Goal: Transaction & Acquisition: Book appointment/travel/reservation

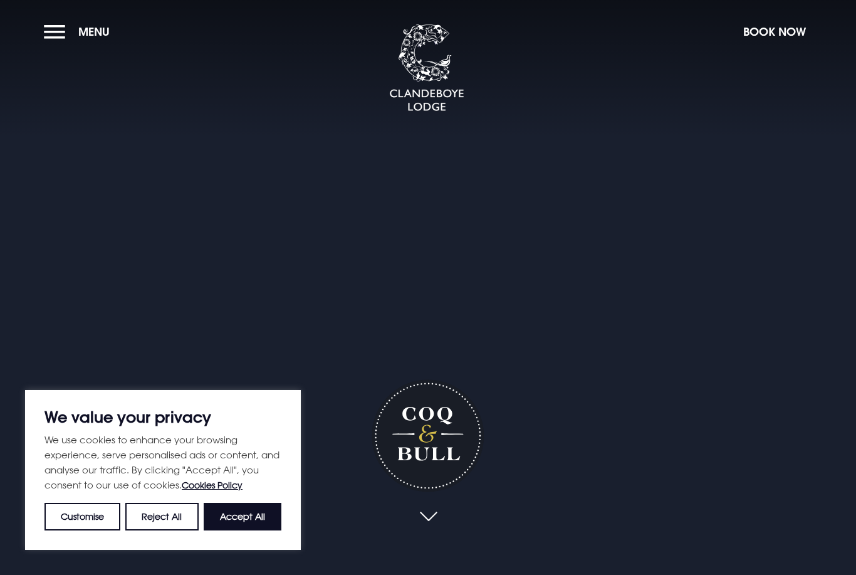
click at [651, 281] on video "Your browser does not support the video tag." at bounding box center [428, 287] width 1150 height 575
click at [261, 513] on button "Accept All" at bounding box center [243, 517] width 78 height 28
checkbox input "true"
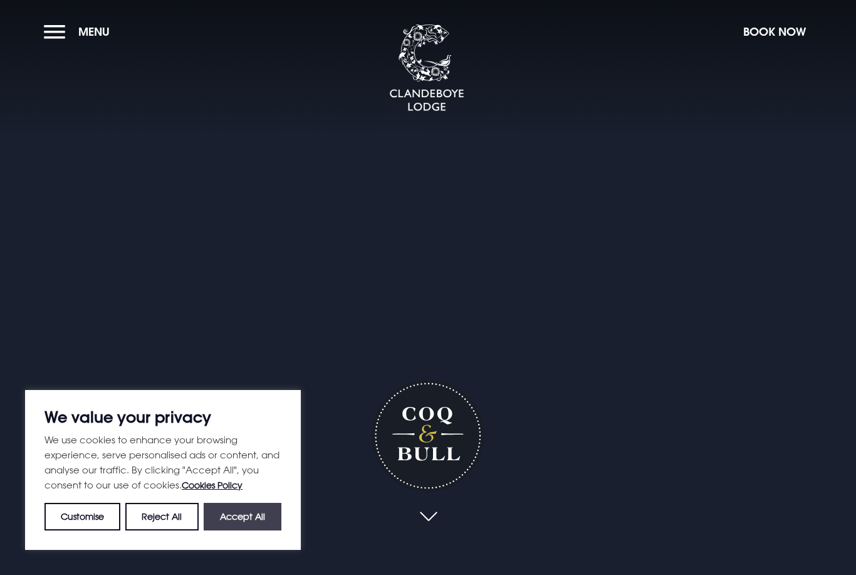
checkbox input "true"
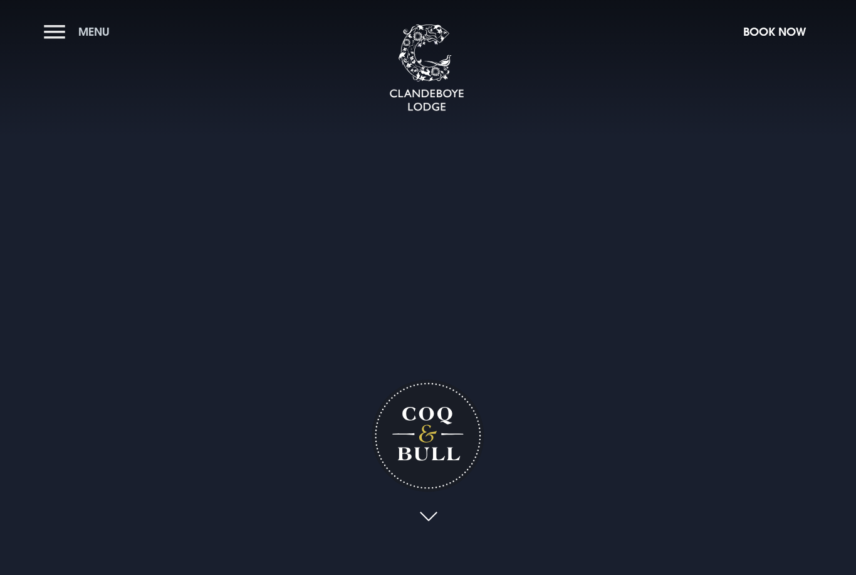
click at [68, 38] on button "Menu" at bounding box center [80, 31] width 72 height 27
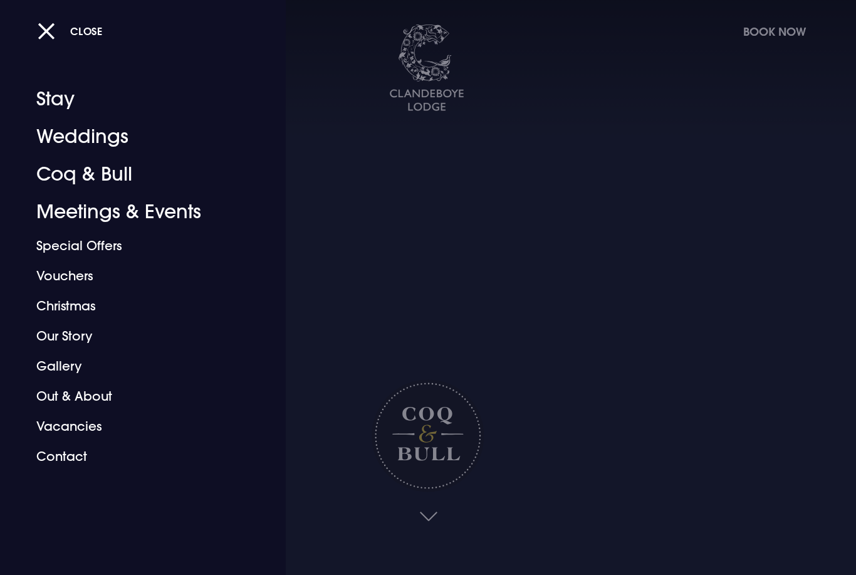
click at [698, 287] on div at bounding box center [428, 287] width 856 height 575
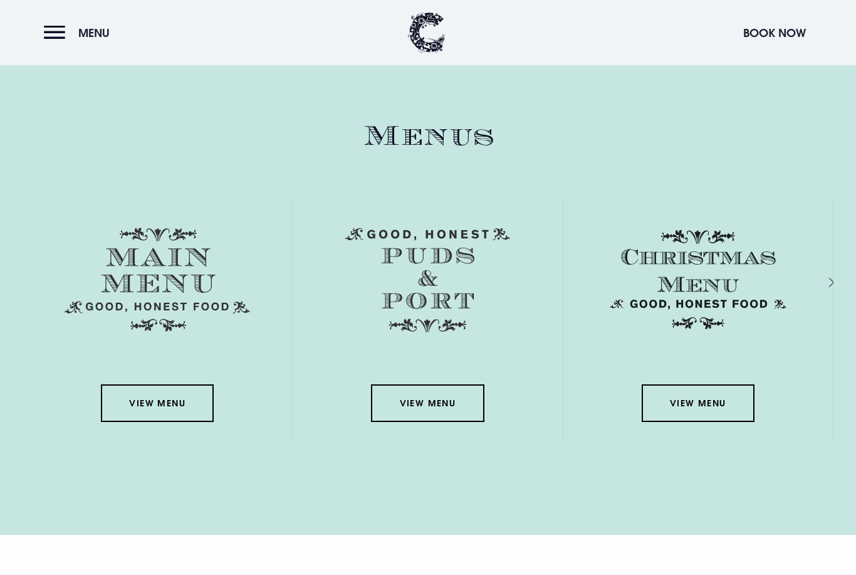
scroll to position [1846, 0]
click at [130, 423] on link "View Menu" at bounding box center [157, 404] width 113 height 38
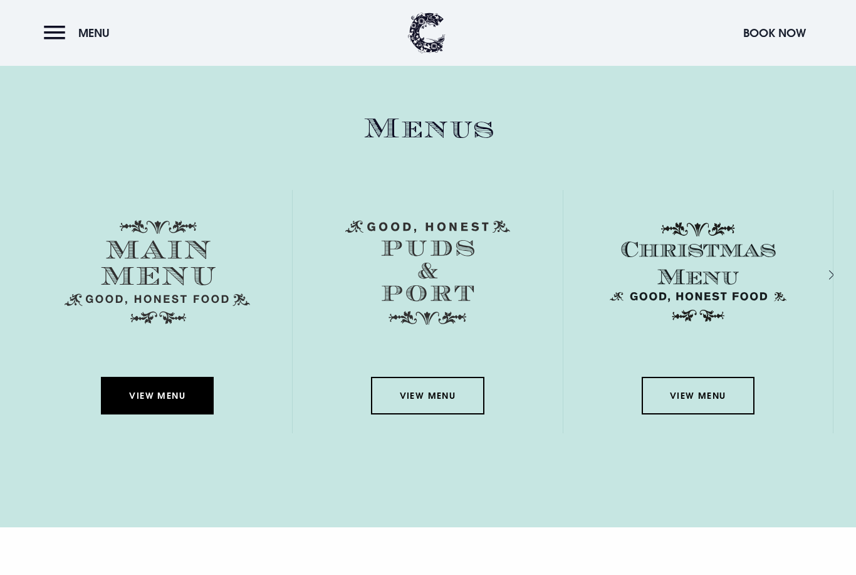
scroll to position [1853, 0]
click at [60, 33] on button "Menu" at bounding box center [80, 32] width 72 height 27
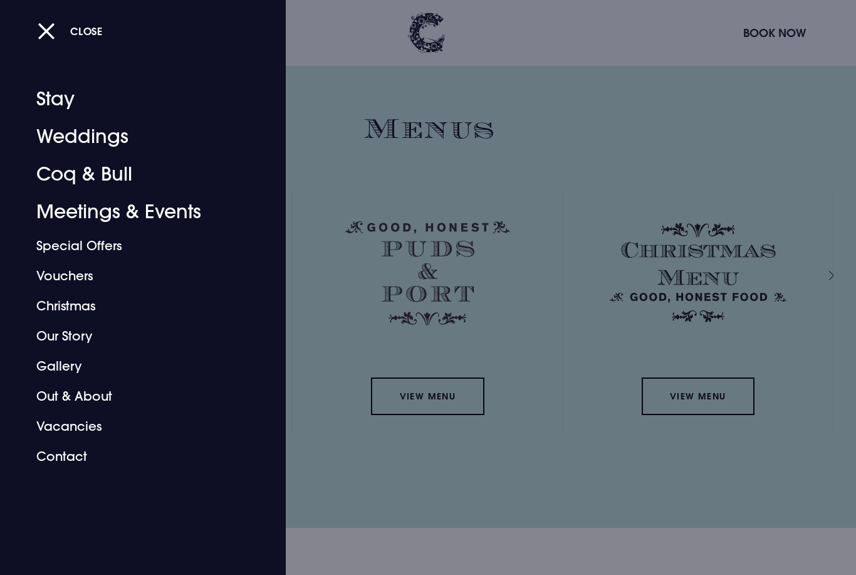
click at [69, 181] on link "Coq & Bull" at bounding box center [135, 174] width 198 height 38
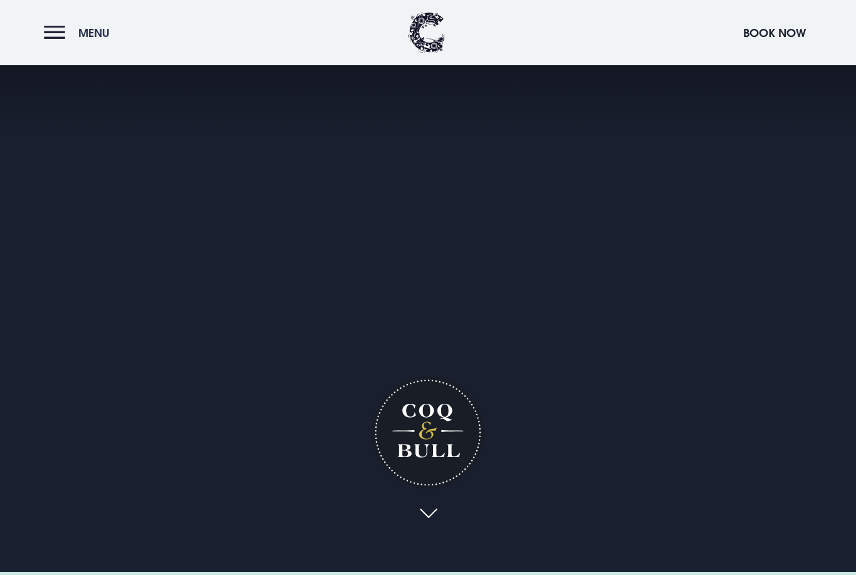
click at [58, 42] on button "Menu" at bounding box center [80, 32] width 72 height 27
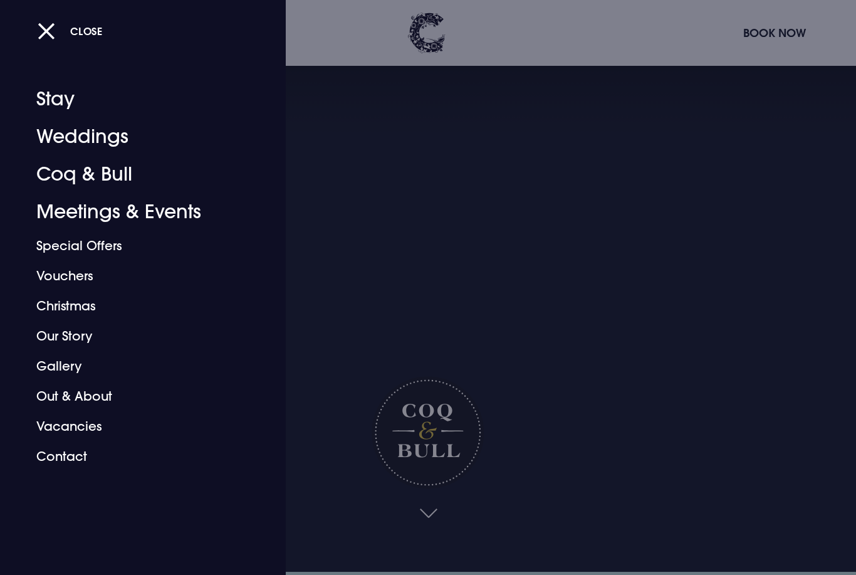
click at [65, 240] on link "Special Offers" at bounding box center [135, 246] width 198 height 30
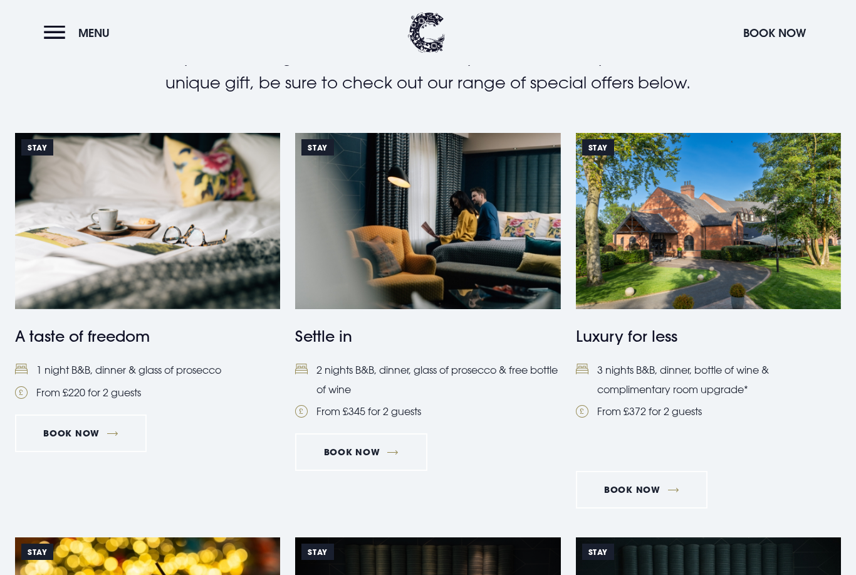
scroll to position [448, 0]
click at [55, 354] on link "Stay A taste of freedom 1 night B&B, dinner & glass of prosecco From £220 for 2…" at bounding box center [147, 267] width 265 height 269
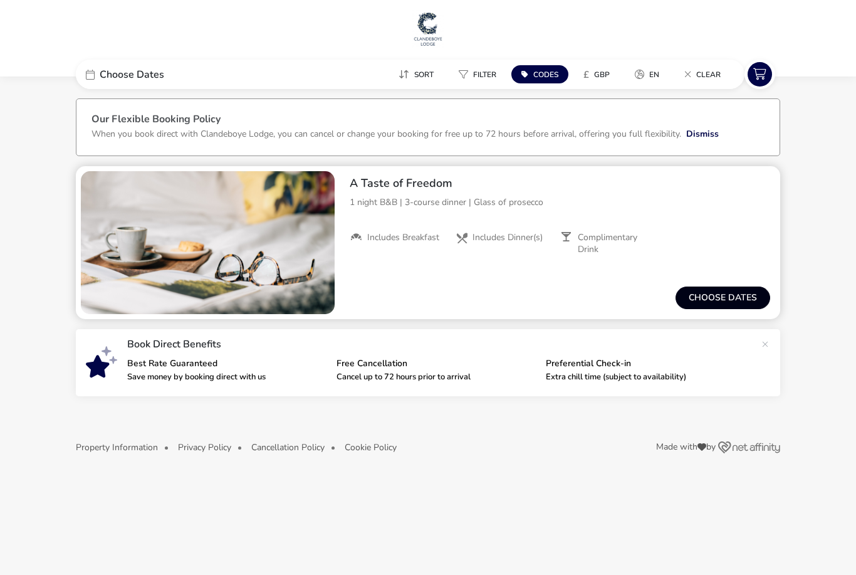
click at [731, 294] on button "Choose dates" at bounding box center [723, 298] width 95 height 23
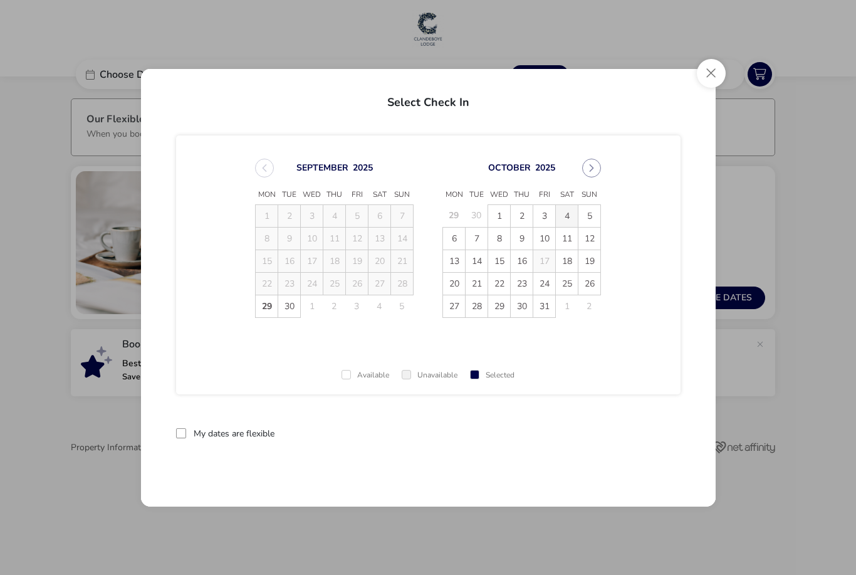
click at [567, 218] on span "4" at bounding box center [567, 216] width 22 height 22
click at [587, 219] on span "5" at bounding box center [590, 217] width 22 height 22
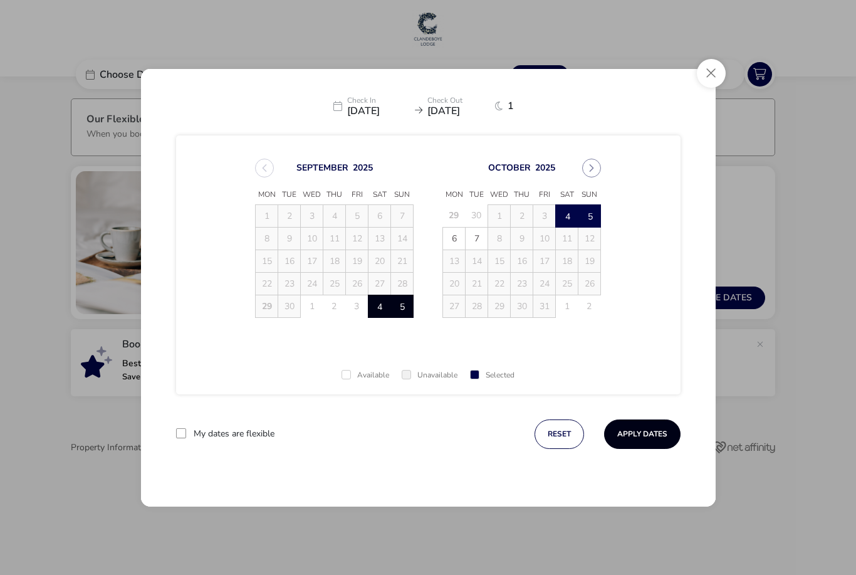
click at [651, 433] on button "Apply Dates" at bounding box center [642, 433] width 76 height 29
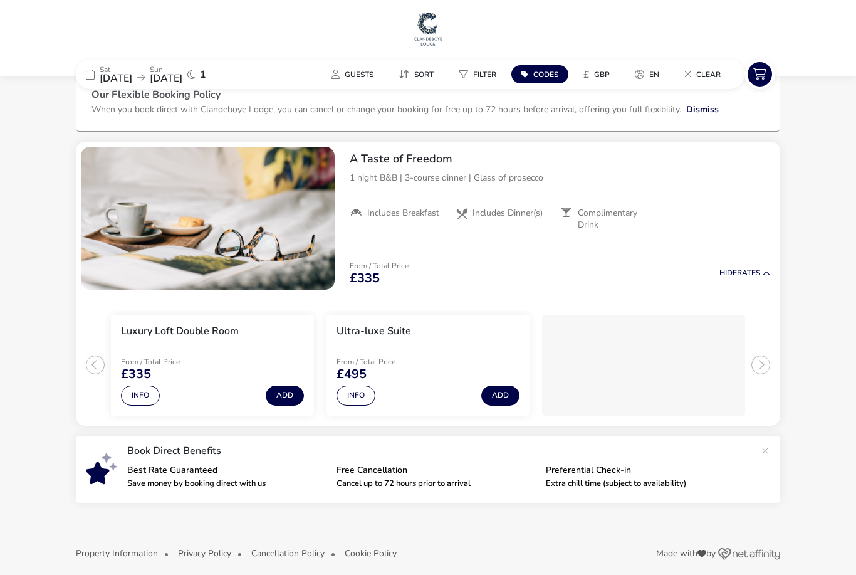
scroll to position [34, 0]
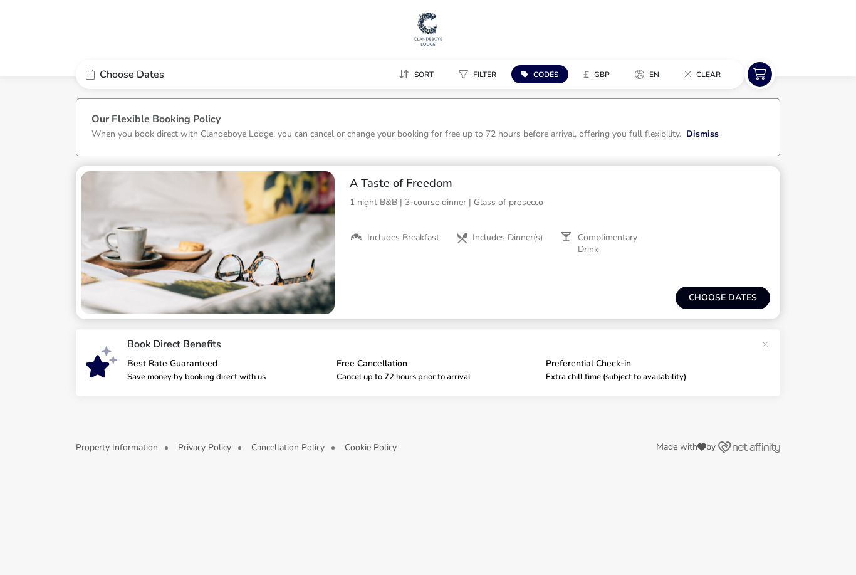
click at [733, 292] on button "Choose dates" at bounding box center [723, 298] width 95 height 23
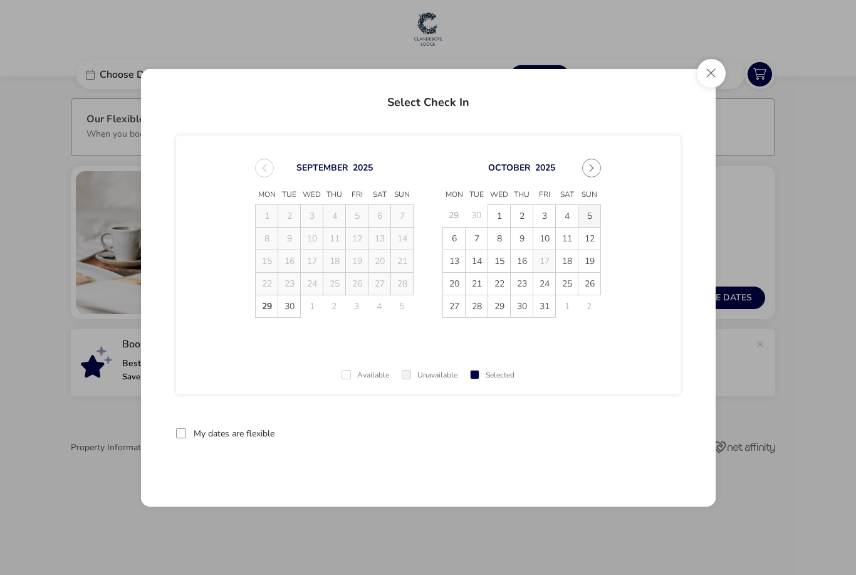
click at [591, 219] on span "5" at bounding box center [590, 216] width 22 height 22
click at [456, 238] on span "6" at bounding box center [455, 239] width 22 height 22
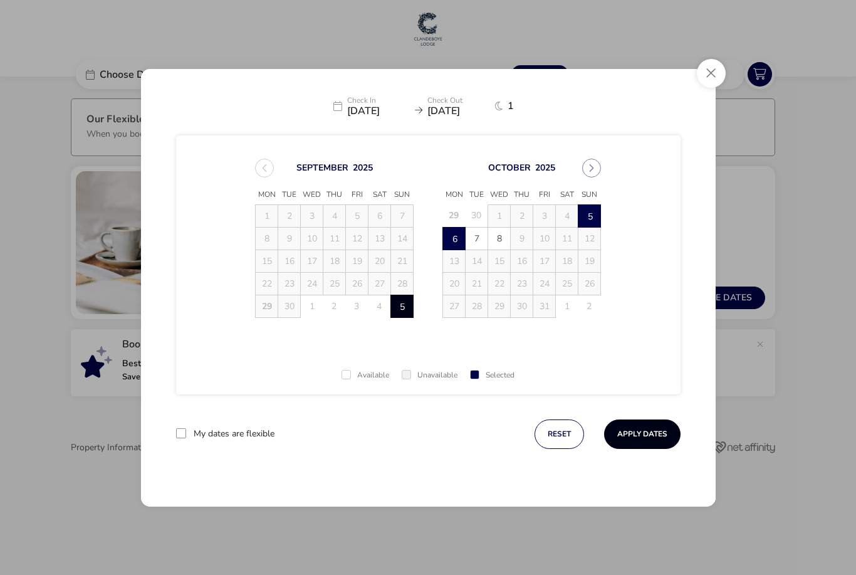
click at [650, 431] on button "Apply Dates" at bounding box center [642, 433] width 76 height 29
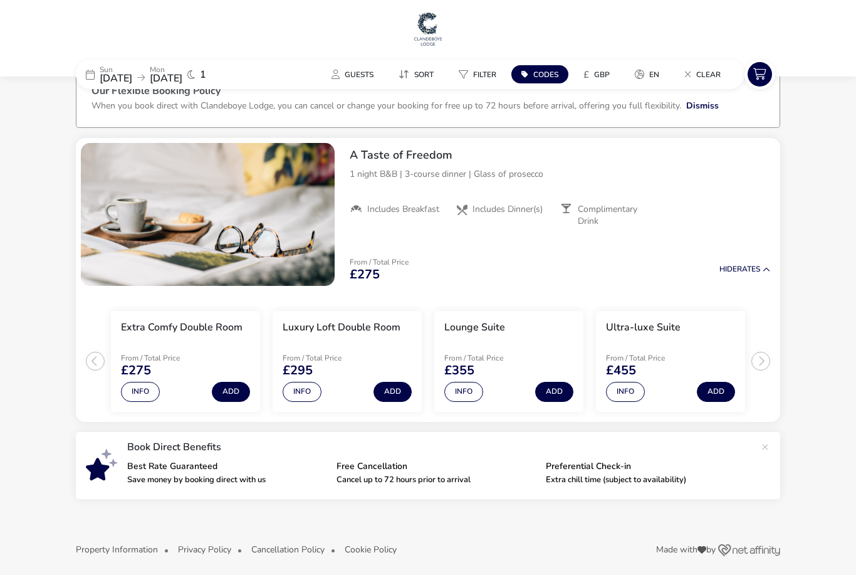
scroll to position [34, 0]
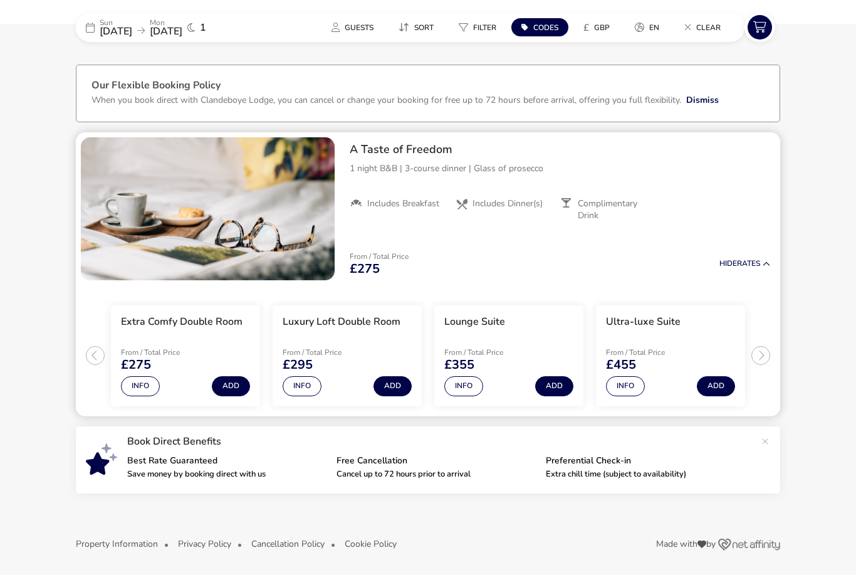
click at [677, 325] on h3 "Ultra-luxe Suite" at bounding box center [643, 321] width 75 height 13
click at [630, 384] on button "Info" at bounding box center [625, 386] width 39 height 20
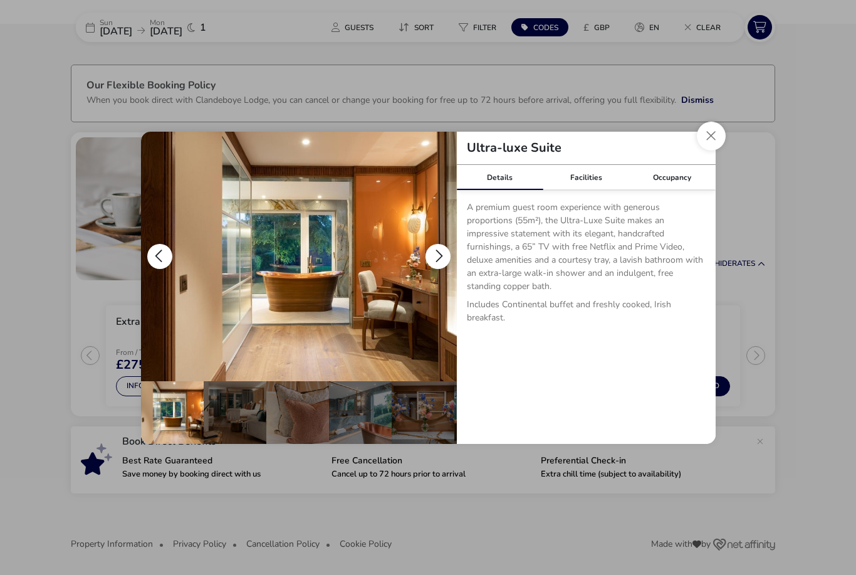
click at [441, 252] on button "details" at bounding box center [438, 256] width 25 height 25
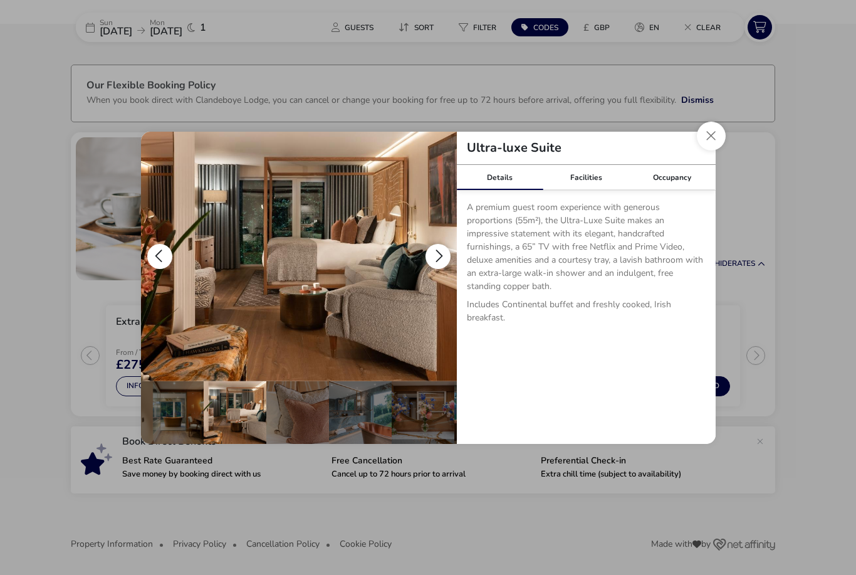
click at [443, 252] on button "details" at bounding box center [438, 256] width 25 height 25
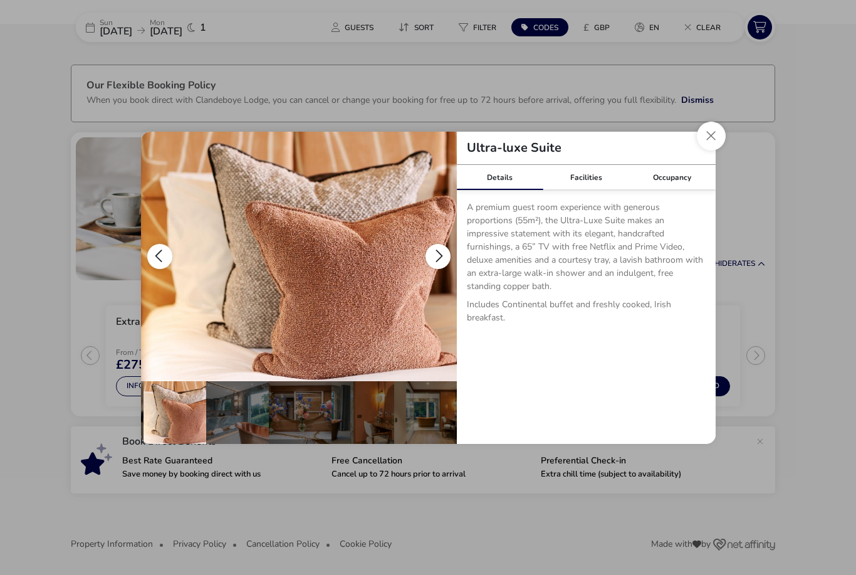
click at [438, 258] on button "details" at bounding box center [438, 256] width 25 height 25
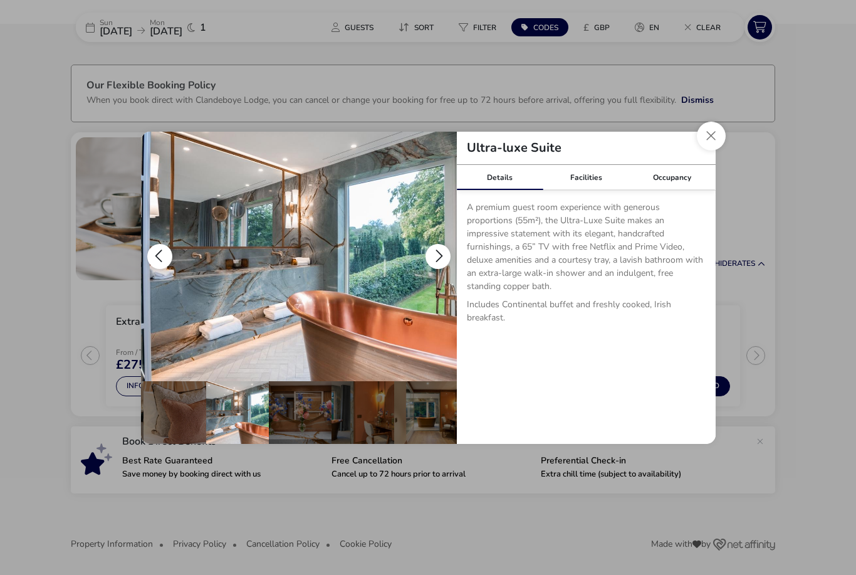
click at [439, 260] on button "details" at bounding box center [438, 256] width 25 height 25
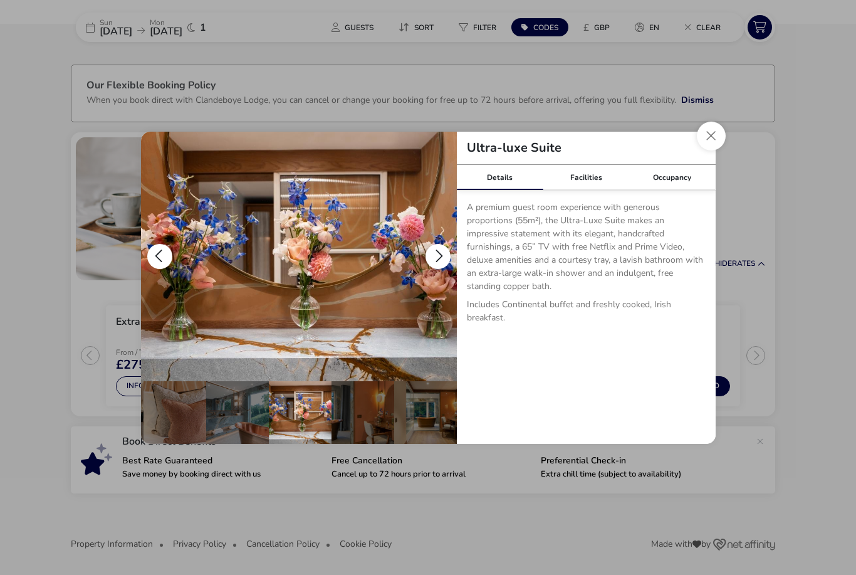
click at [441, 256] on button "details" at bounding box center [438, 256] width 25 height 25
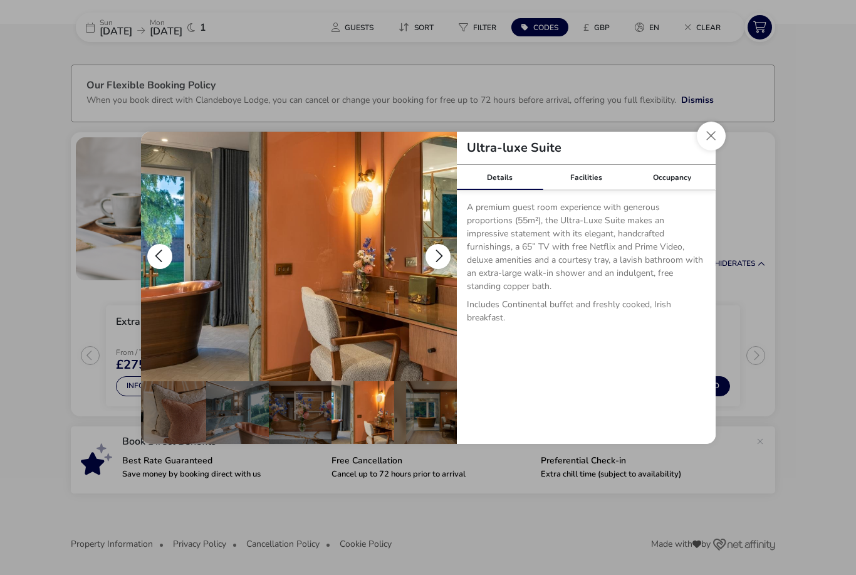
click at [444, 259] on button "details" at bounding box center [438, 256] width 25 height 25
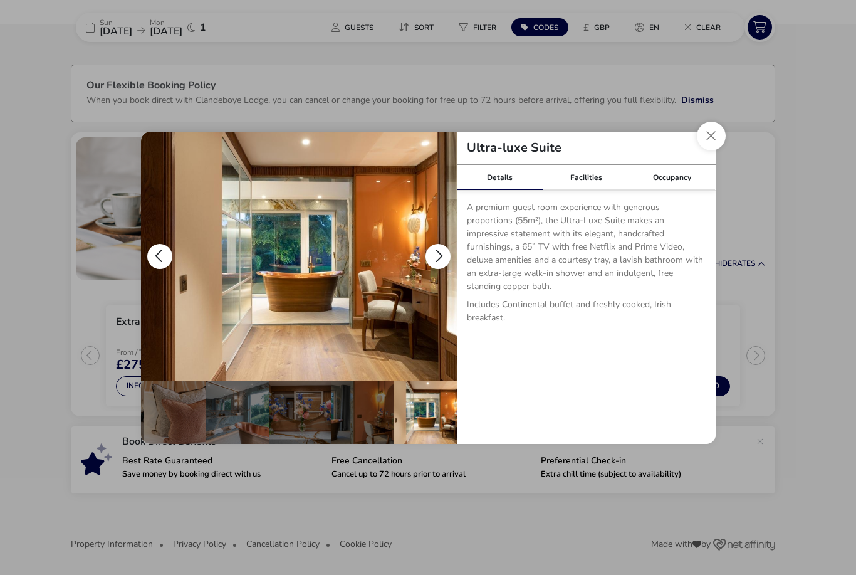
click at [443, 255] on button "details" at bounding box center [438, 256] width 25 height 25
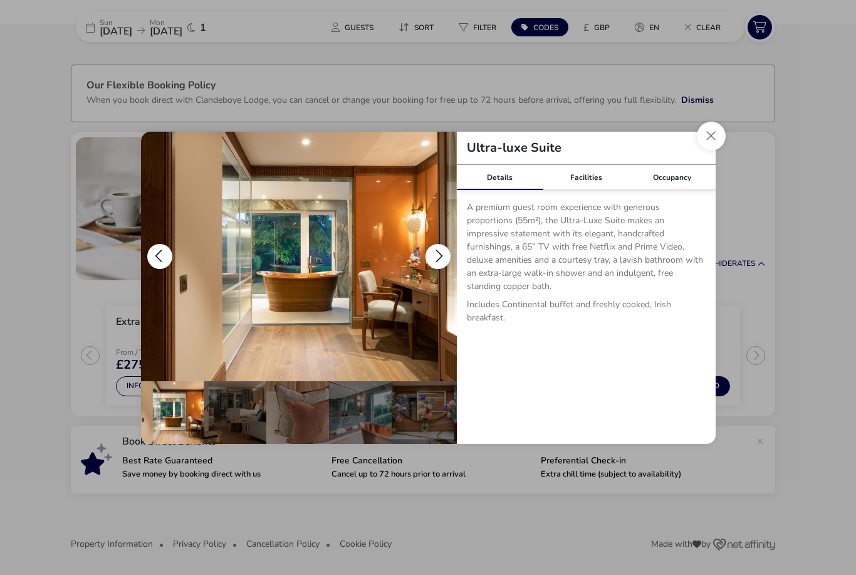
click at [441, 261] on button "details" at bounding box center [438, 256] width 25 height 25
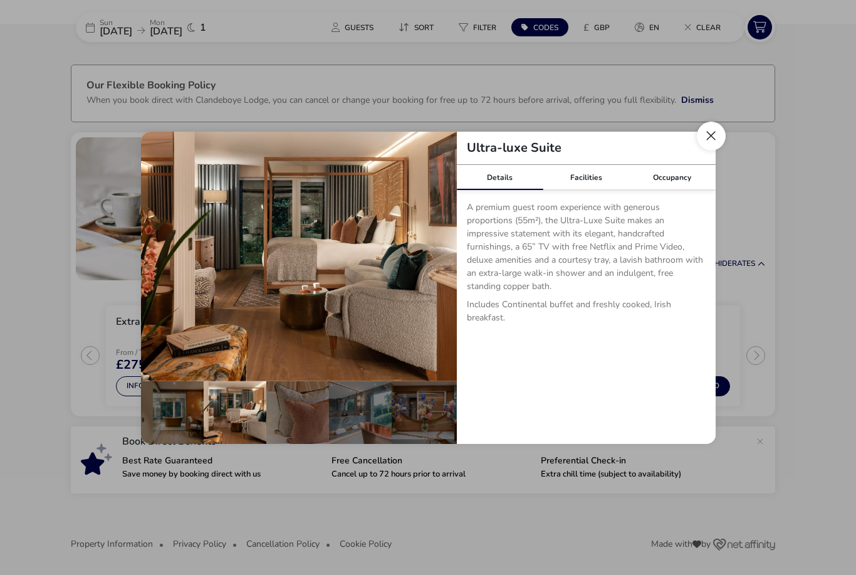
click at [706, 139] on button "Close dialog" at bounding box center [711, 136] width 29 height 29
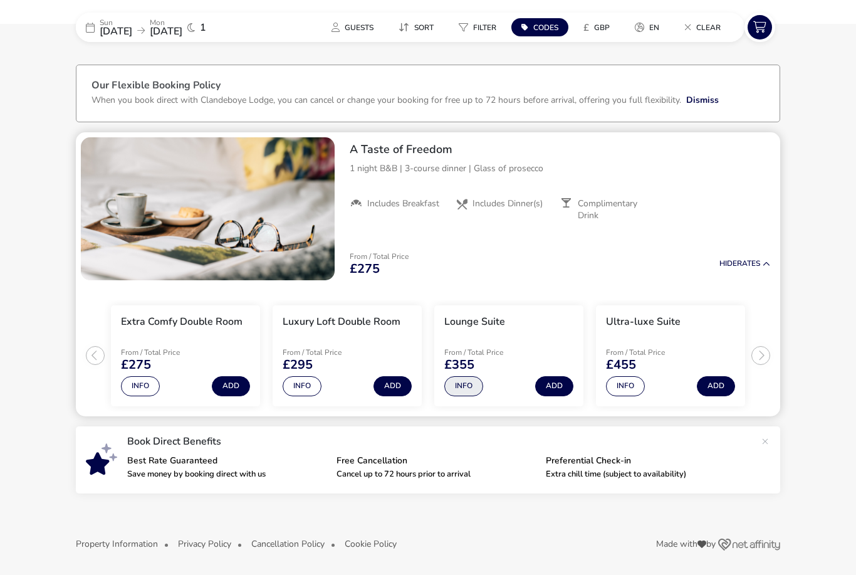
click at [471, 387] on button "Info" at bounding box center [464, 386] width 39 height 20
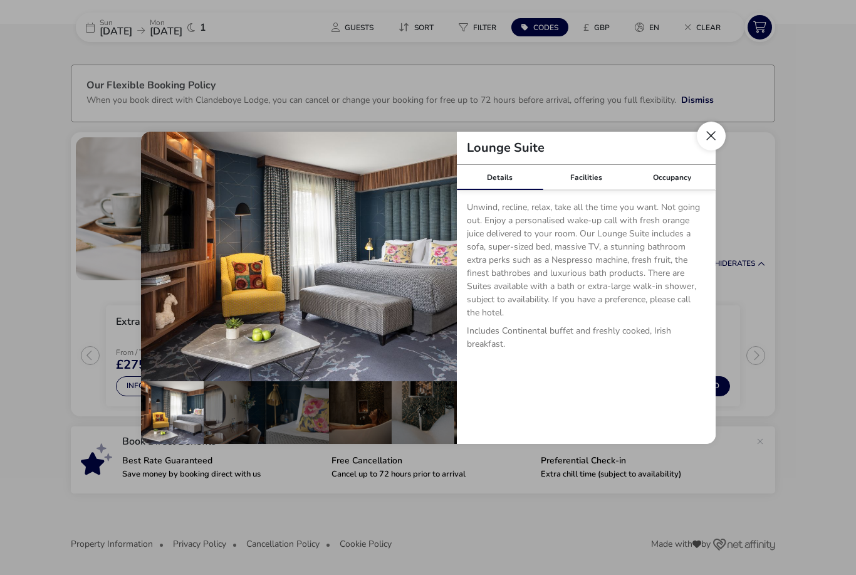
click at [709, 132] on button "Close dialog" at bounding box center [711, 136] width 29 height 29
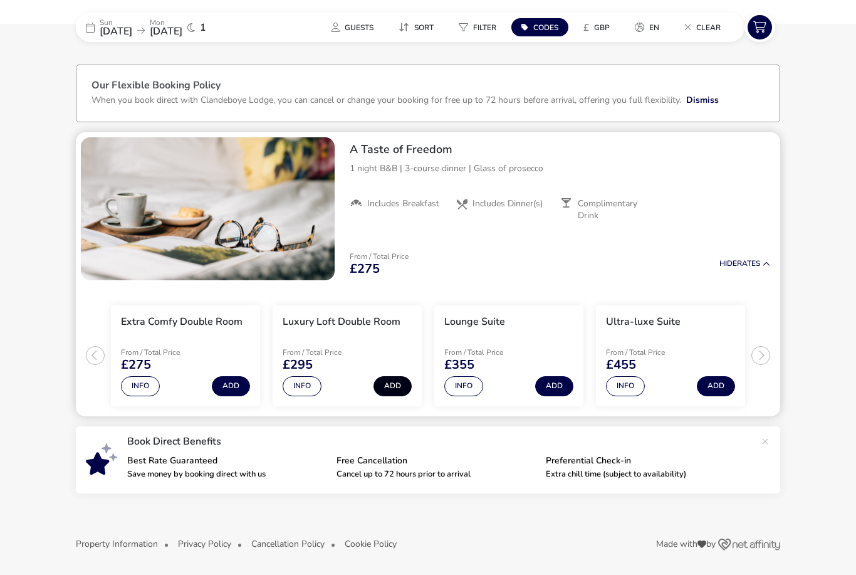
click at [398, 386] on button "Add" at bounding box center [393, 386] width 38 height 20
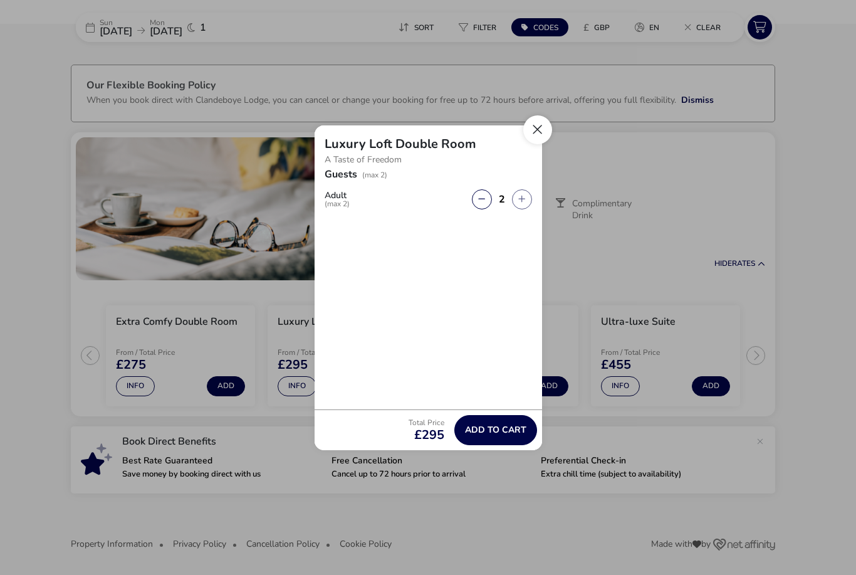
click at [535, 129] on button "Close" at bounding box center [538, 129] width 29 height 29
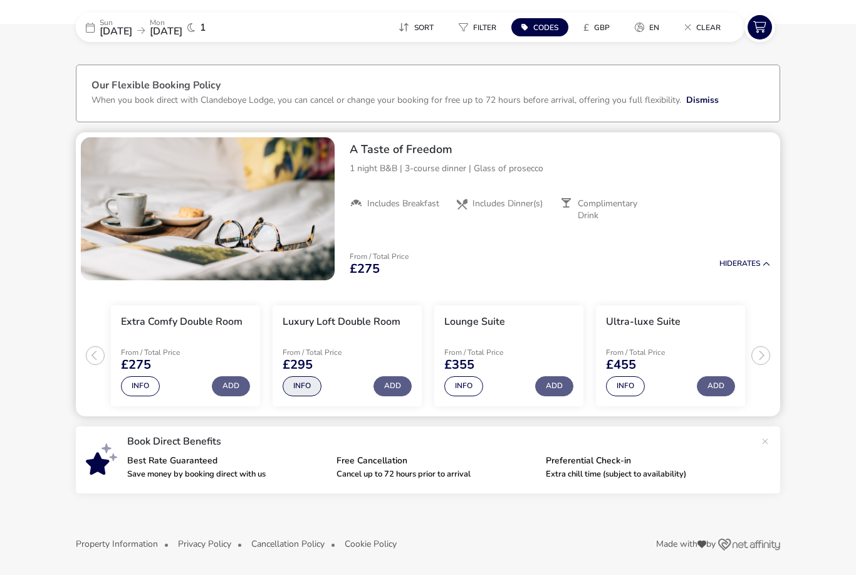
click at [312, 380] on button "Info" at bounding box center [302, 386] width 39 height 20
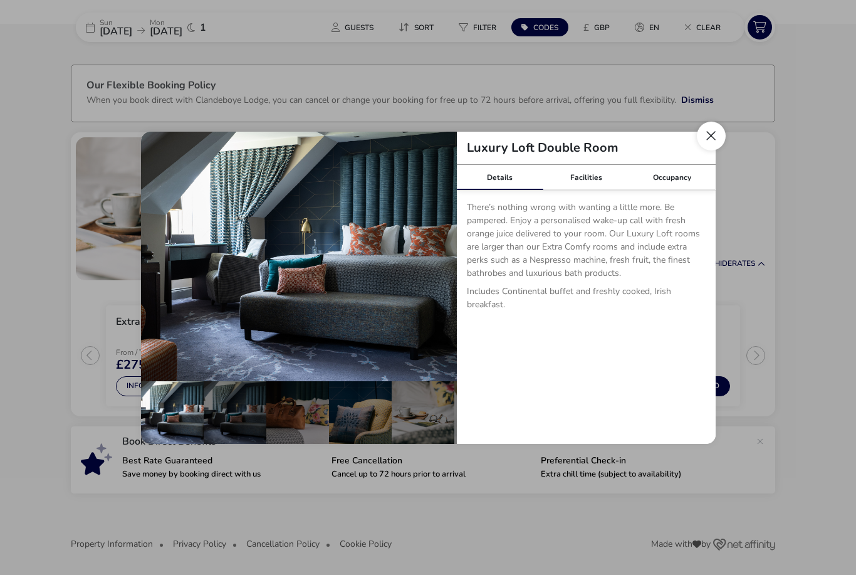
click at [705, 140] on button "Close dialog" at bounding box center [711, 136] width 29 height 29
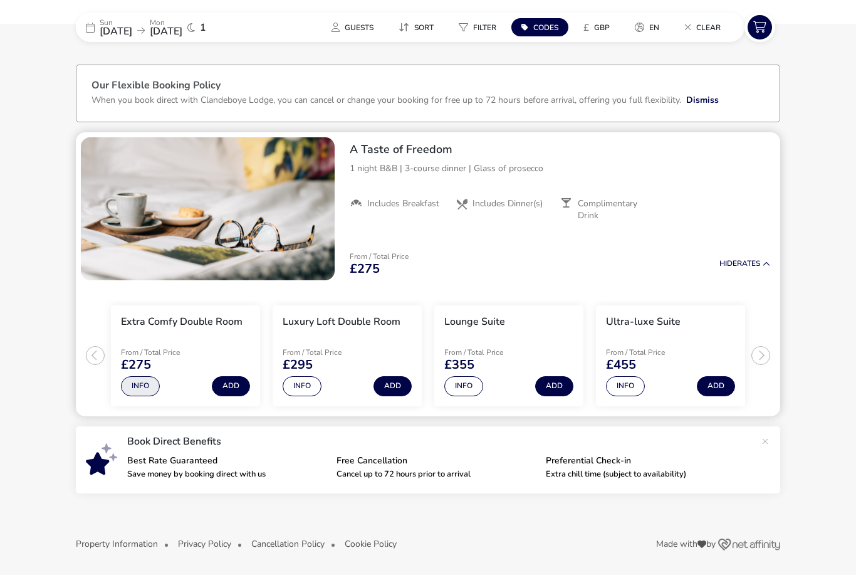
click at [152, 389] on button "Info" at bounding box center [140, 386] width 39 height 20
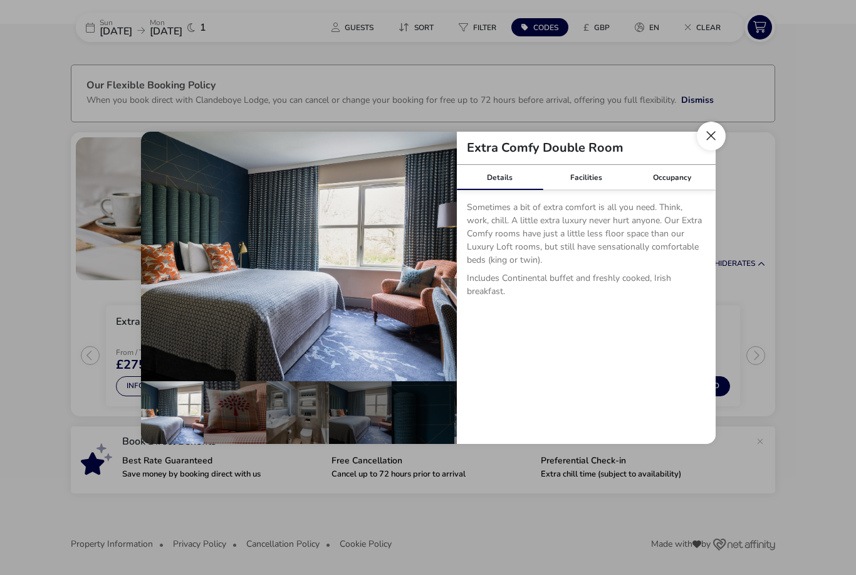
click at [710, 134] on button "Close dialog" at bounding box center [711, 136] width 29 height 29
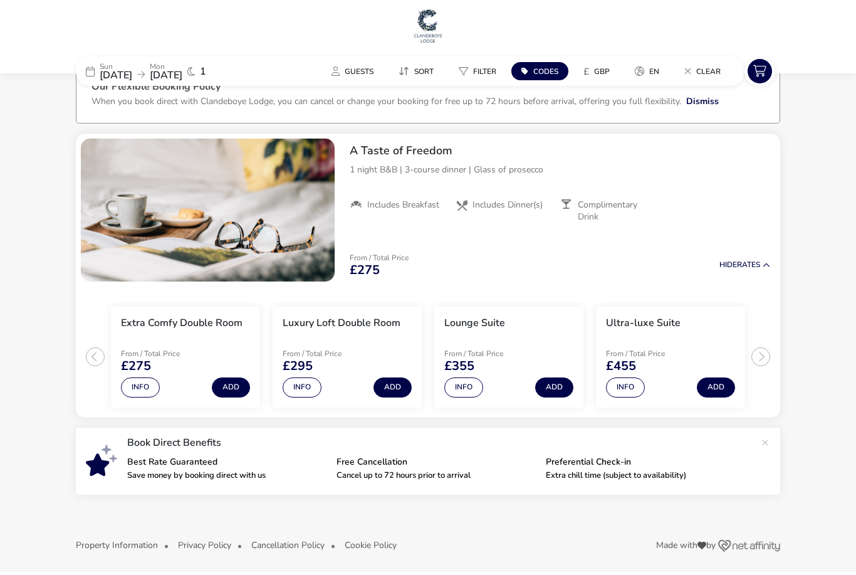
scroll to position [34, 0]
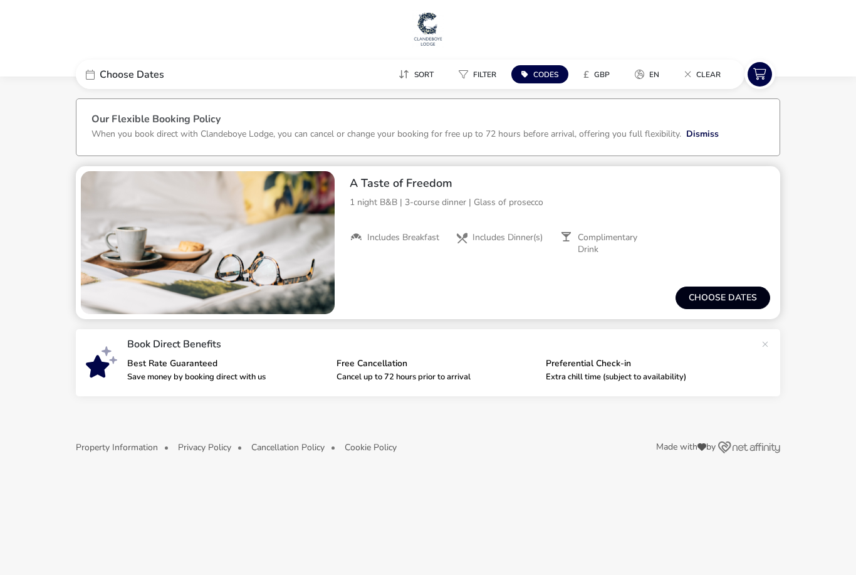
click at [733, 290] on button "Choose dates" at bounding box center [723, 298] width 95 height 23
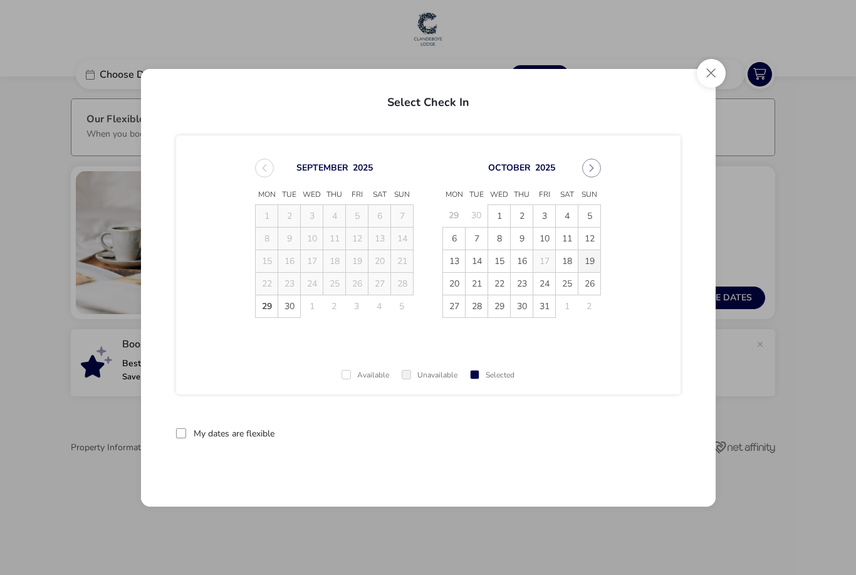
click at [592, 260] on span "19" at bounding box center [590, 261] width 22 height 22
click at [663, 428] on button "reset" at bounding box center [656, 433] width 50 height 29
click at [592, 256] on span "19" at bounding box center [590, 261] width 22 height 22
click at [453, 289] on span "20" at bounding box center [455, 284] width 22 height 22
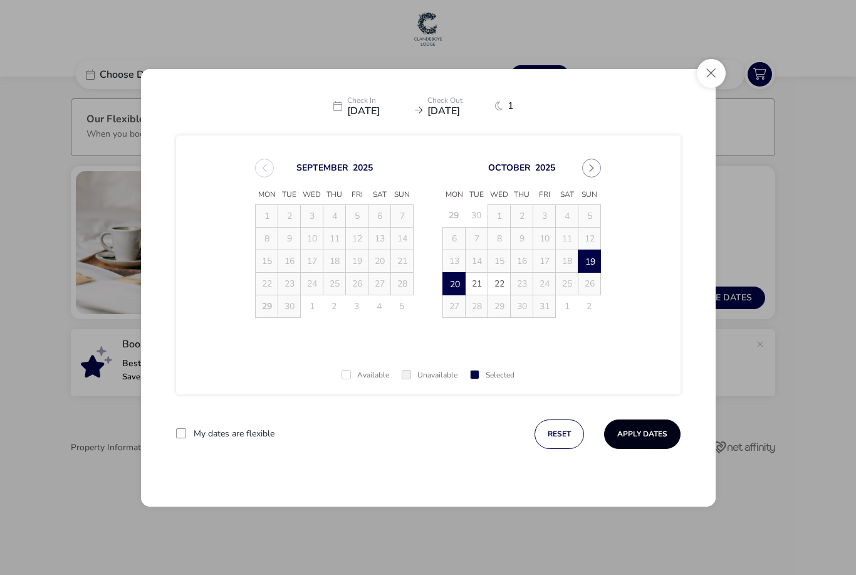
click at [658, 423] on button "Apply Dates" at bounding box center [642, 433] width 76 height 29
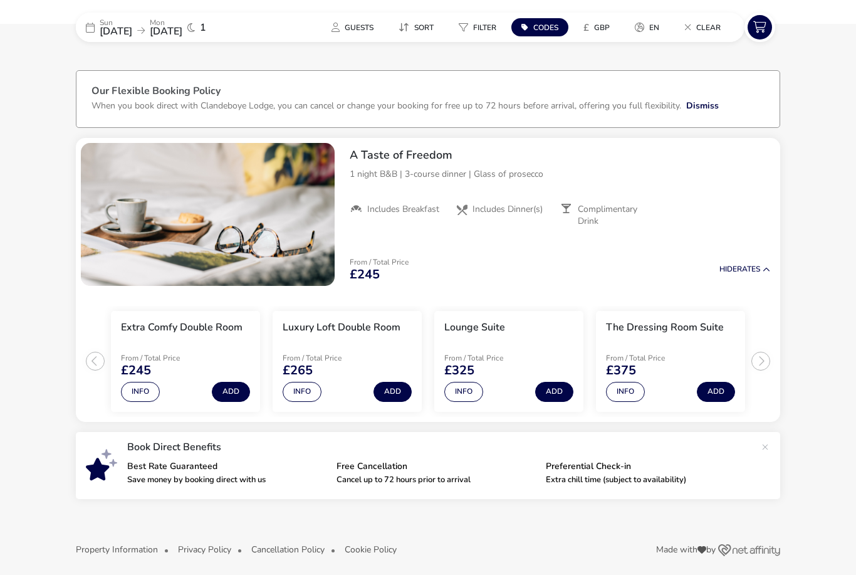
scroll to position [34, 0]
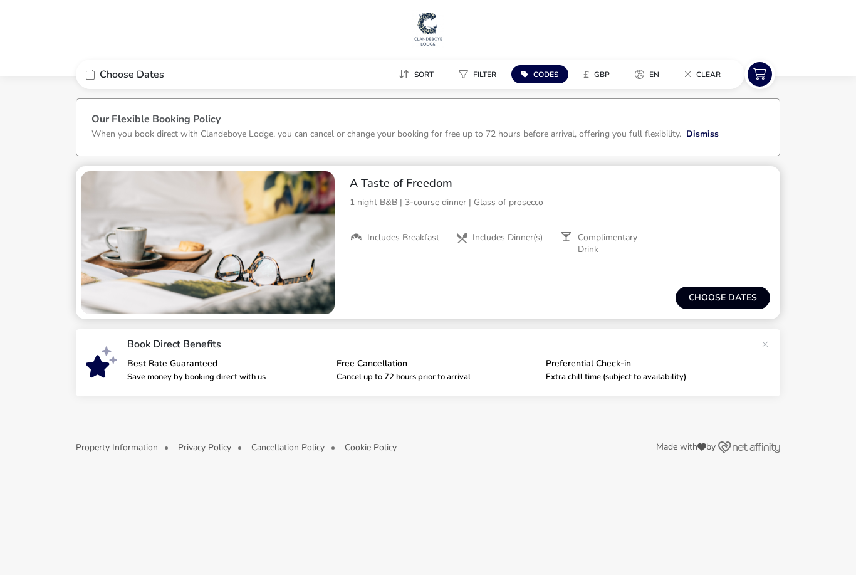
click at [724, 293] on button "Choose dates" at bounding box center [723, 298] width 95 height 23
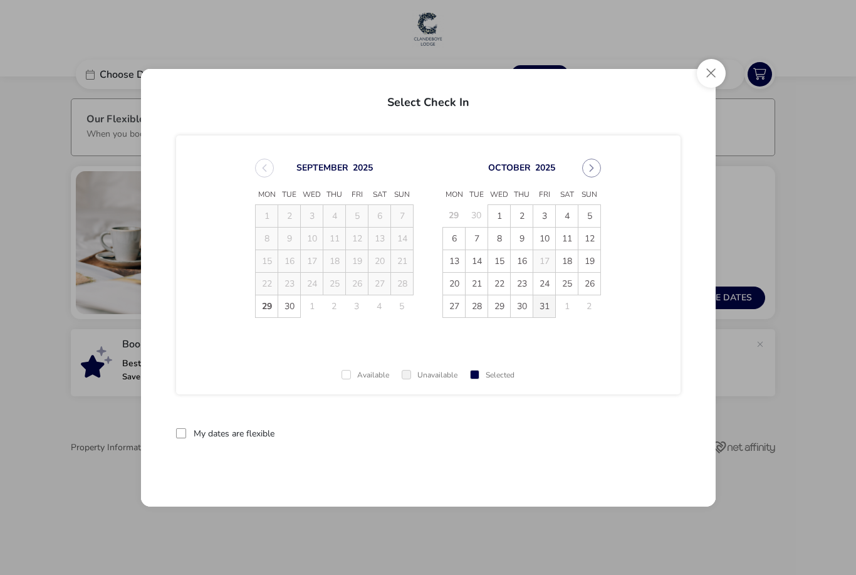
click at [547, 310] on span "31" at bounding box center [545, 306] width 22 height 22
click at [572, 305] on td "1" at bounding box center [567, 306] width 23 height 23
click at [542, 280] on td "24" at bounding box center [545, 283] width 23 height 23
click at [567, 304] on td "1" at bounding box center [567, 306] width 23 height 23
click at [591, 171] on icon "Next Month" at bounding box center [592, 168] width 4 height 8
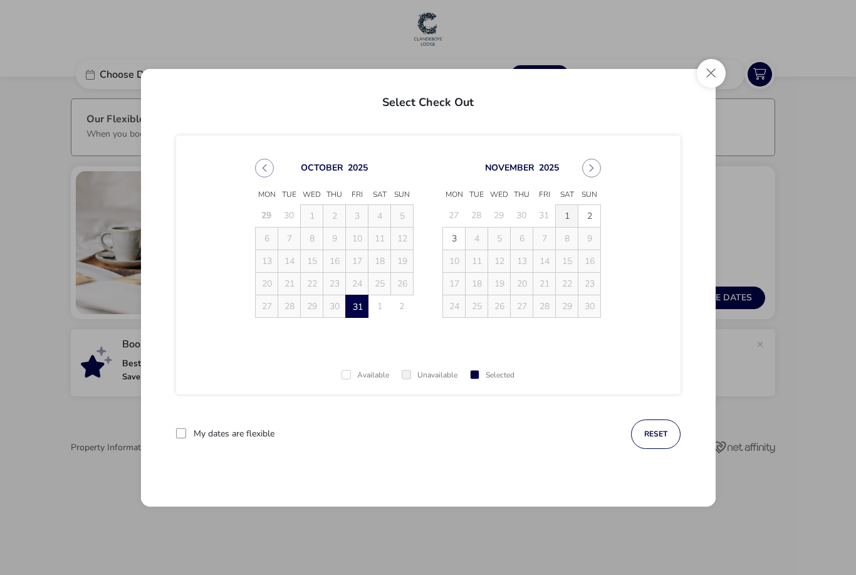
click at [568, 216] on span "1" at bounding box center [567, 216] width 22 height 22
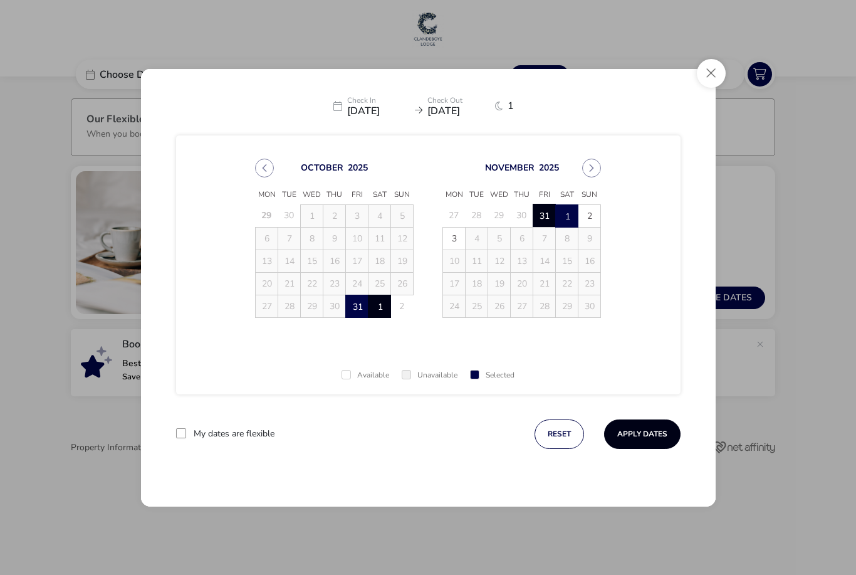
click at [651, 426] on button "Apply Dates" at bounding box center [642, 433] width 76 height 29
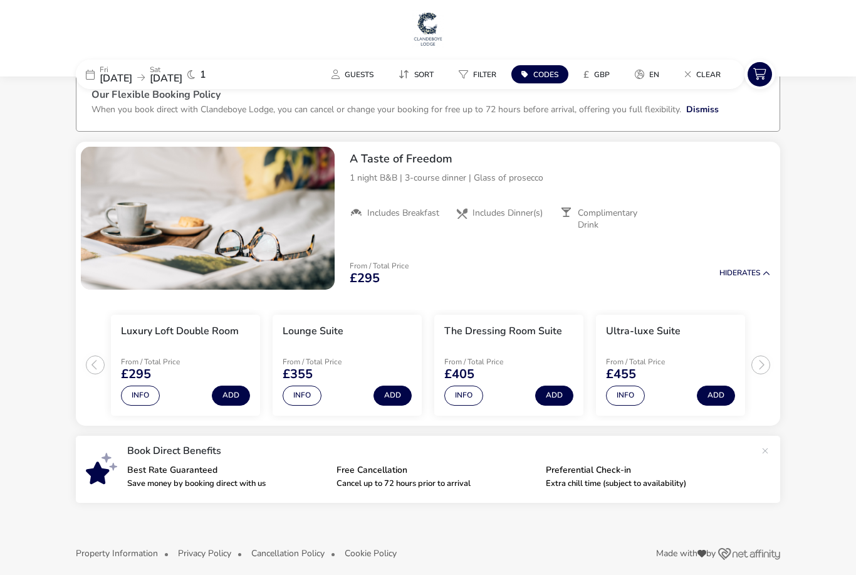
scroll to position [34, 0]
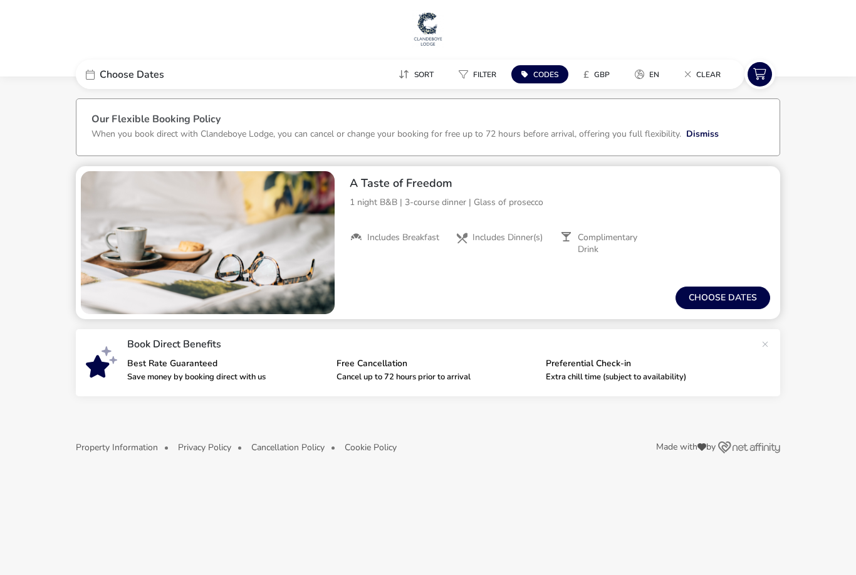
click at [529, 251] on li "Includes Dinner(s)" at bounding box center [507, 243] width 105 height 23
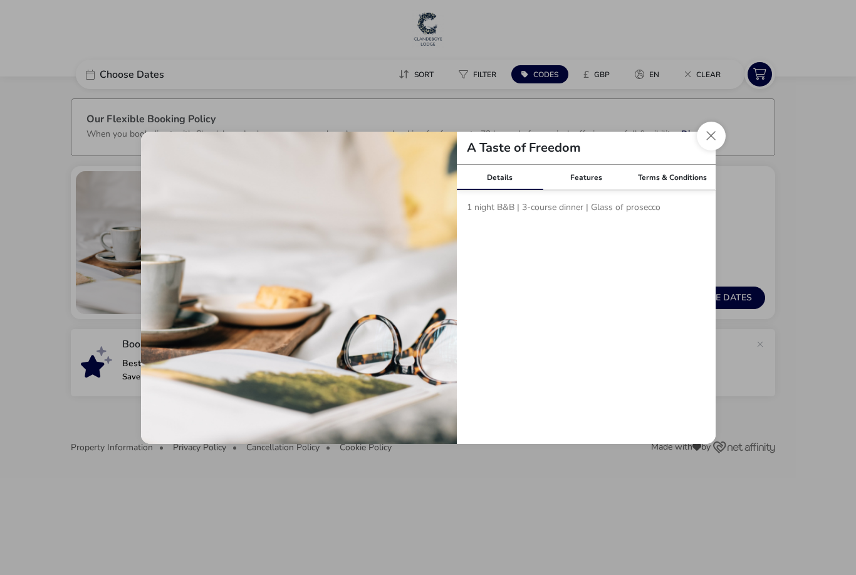
click at [591, 208] on p "1 night B&B | 3-course dinner | Glass of prosecco" at bounding box center [586, 210] width 239 height 18
click at [598, 181] on div "Features" at bounding box center [586, 177] width 87 height 25
click at [693, 179] on div "Terms & Conditions" at bounding box center [672, 177] width 87 height 25
click at [708, 129] on button "Close modal" at bounding box center [711, 136] width 29 height 29
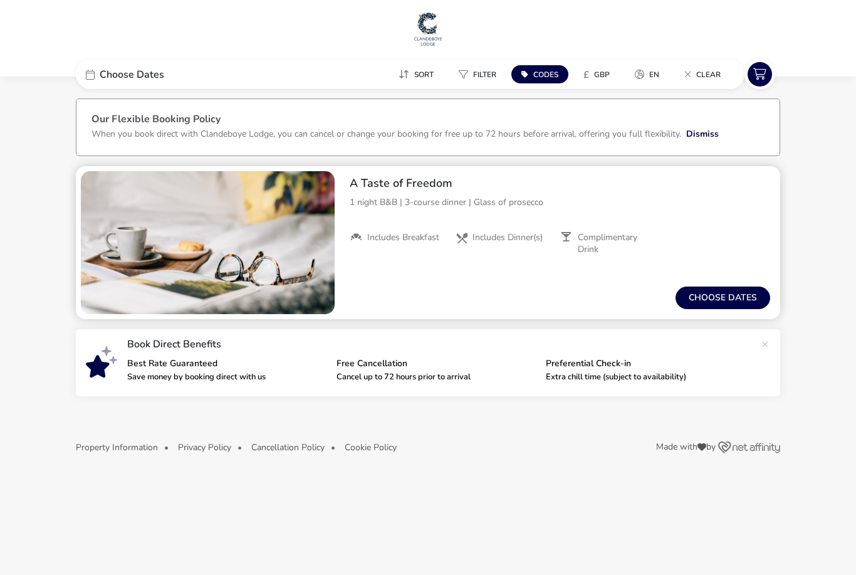
click at [618, 233] on span "Complimentary Drink" at bounding box center [617, 243] width 78 height 23
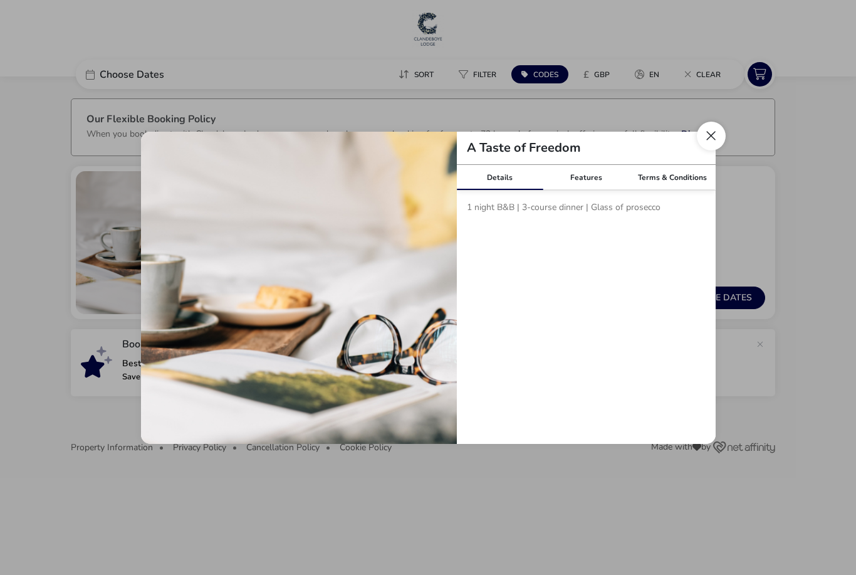
click at [705, 144] on button "Close modal" at bounding box center [711, 136] width 29 height 29
